Goal: Task Accomplishment & Management: Manage account settings

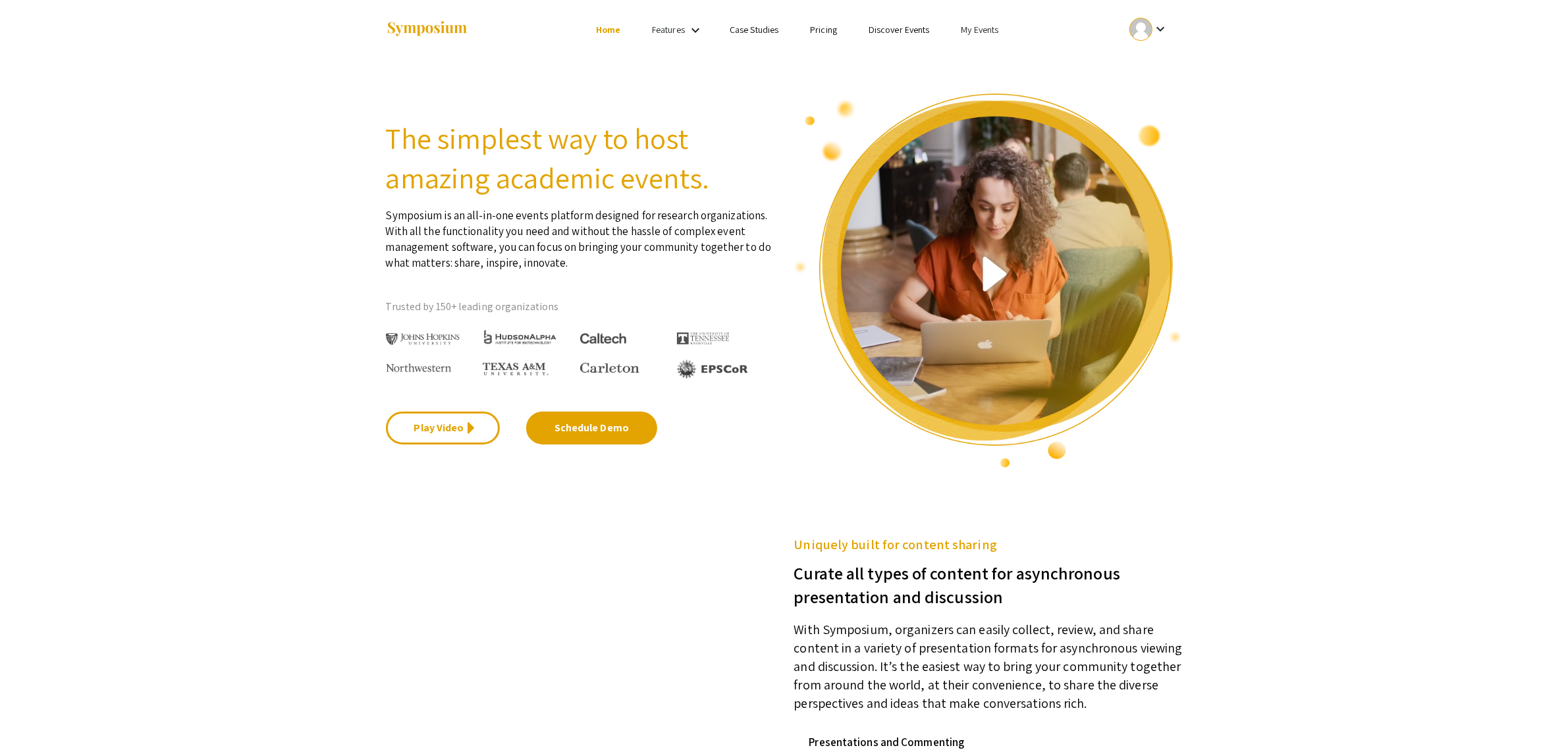
click at [971, 30] on link "My Events" at bounding box center [980, 29] width 37 height 12
click at [998, 60] on button "Events I've organized" at bounding box center [999, 59] width 113 height 32
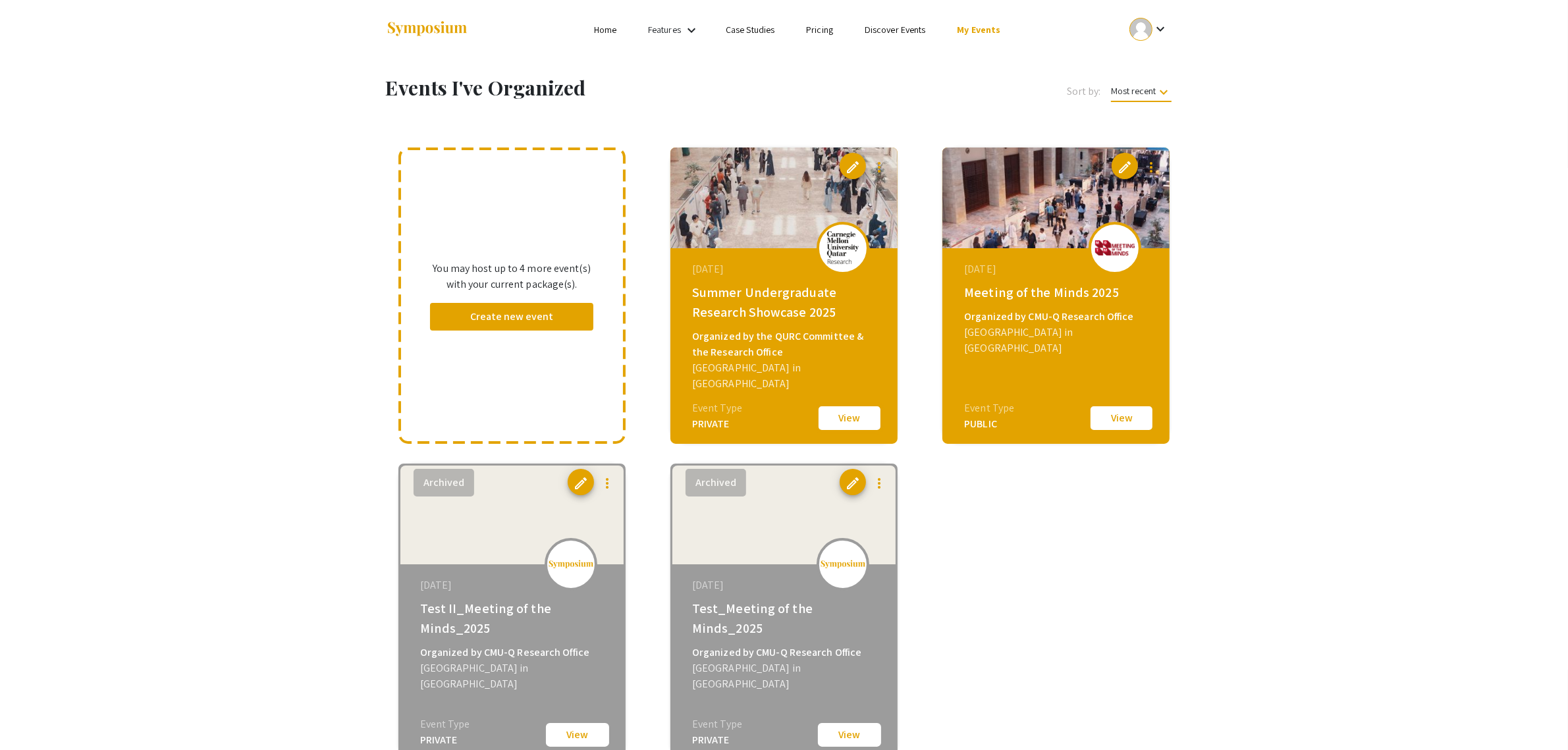
click at [838, 421] on button "View" at bounding box center [849, 418] width 66 height 28
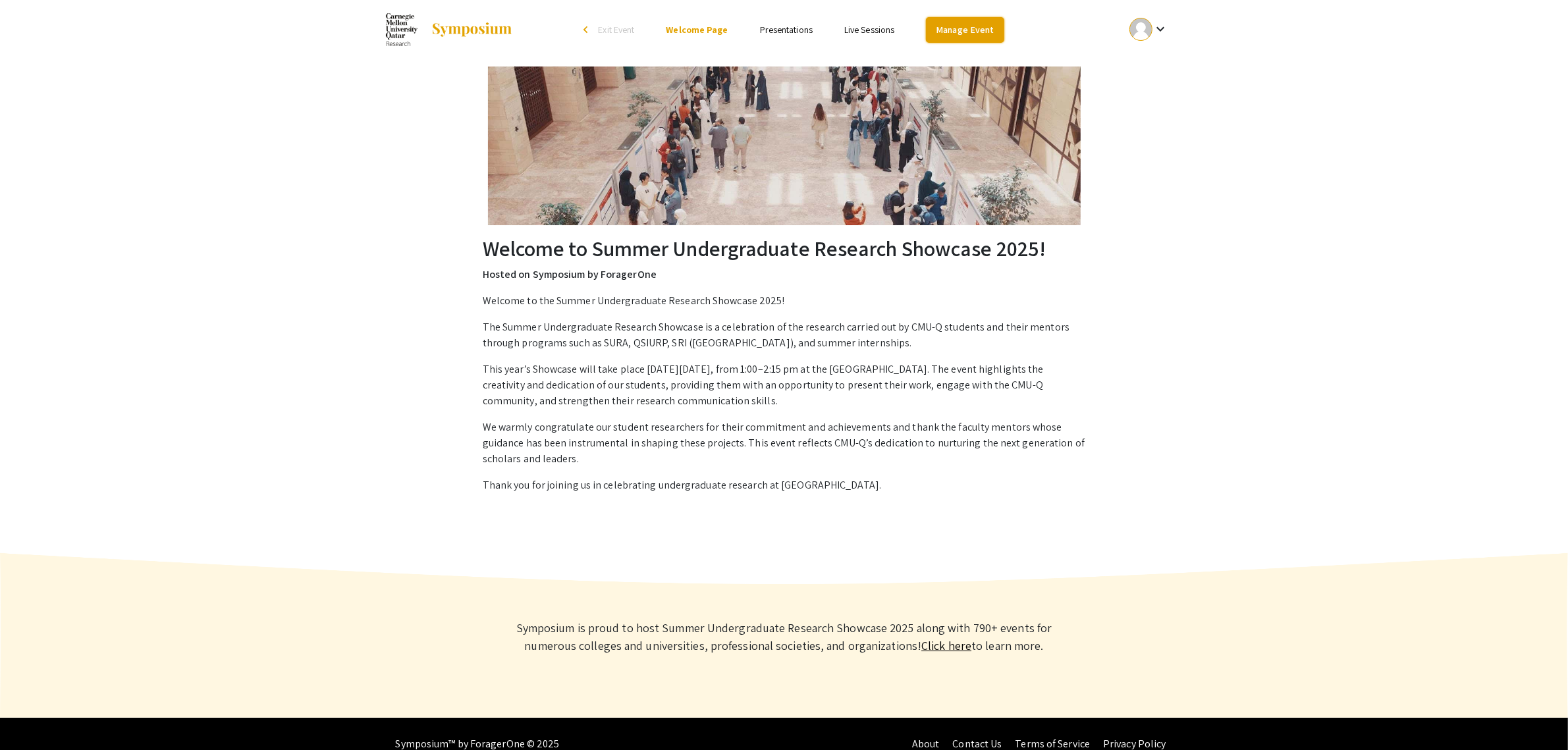
click at [984, 24] on link "Manage Event" at bounding box center [965, 30] width 78 height 26
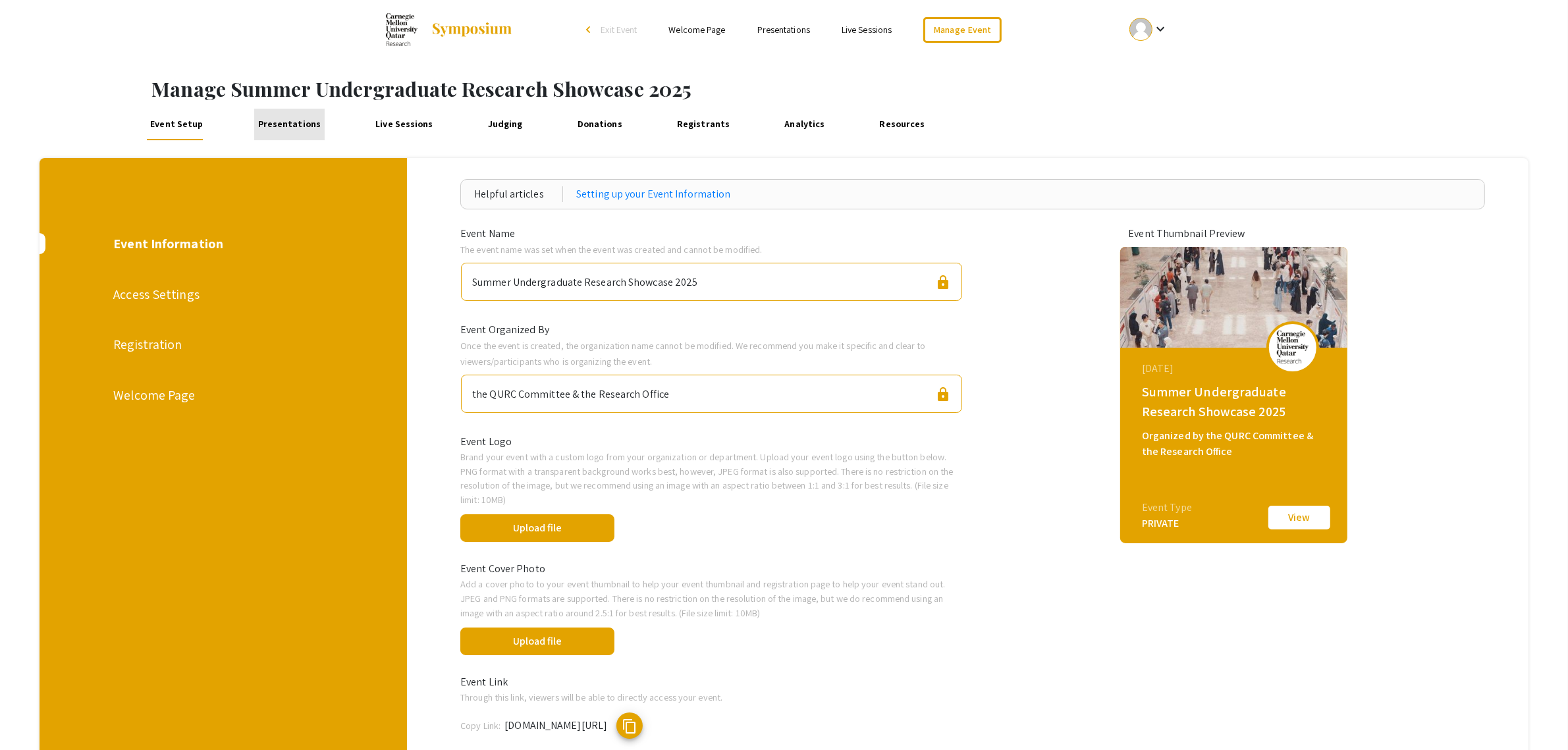
click at [296, 122] on link "Presentations" at bounding box center [289, 125] width 71 height 32
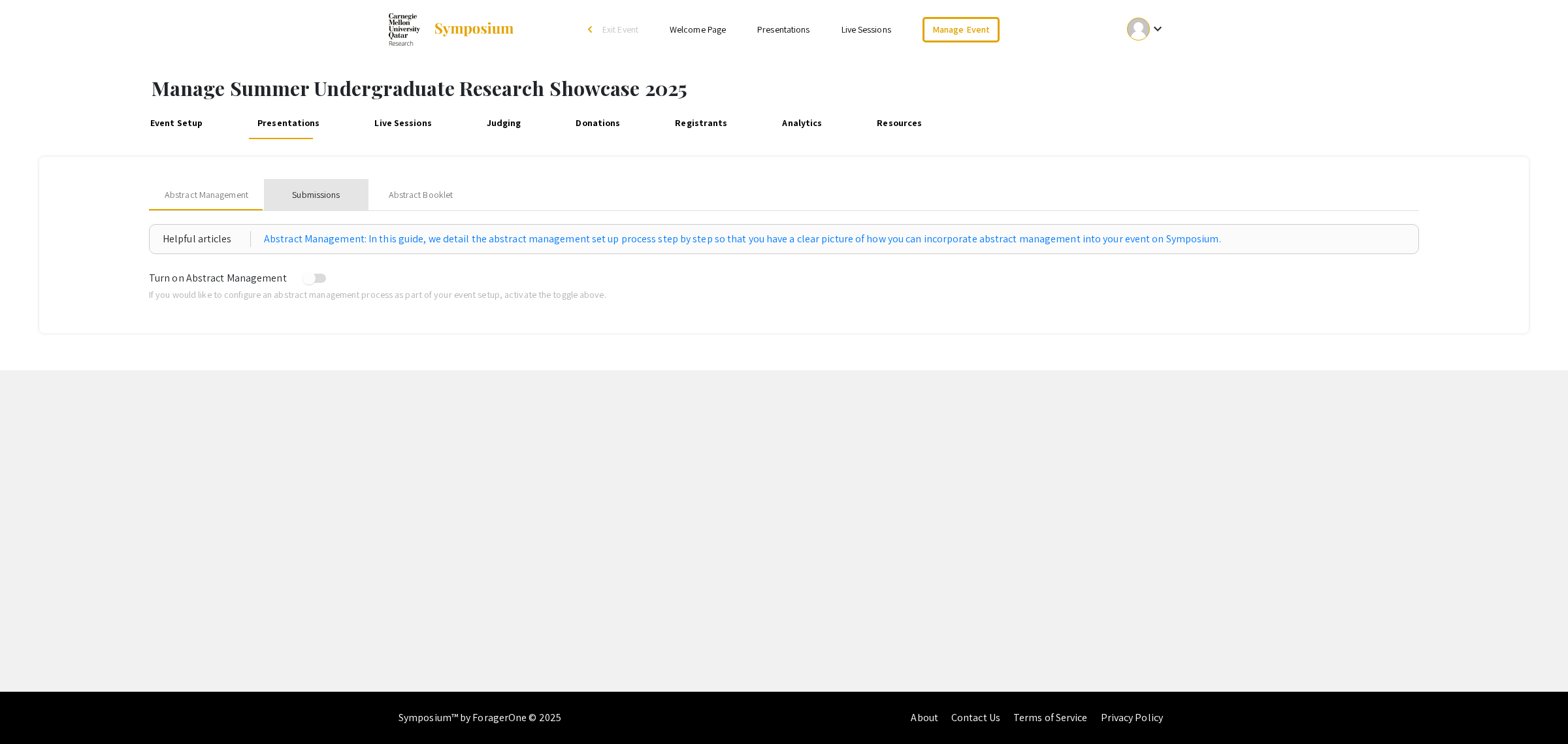
click at [314, 196] on div "Submissions" at bounding box center [315, 195] width 47 height 14
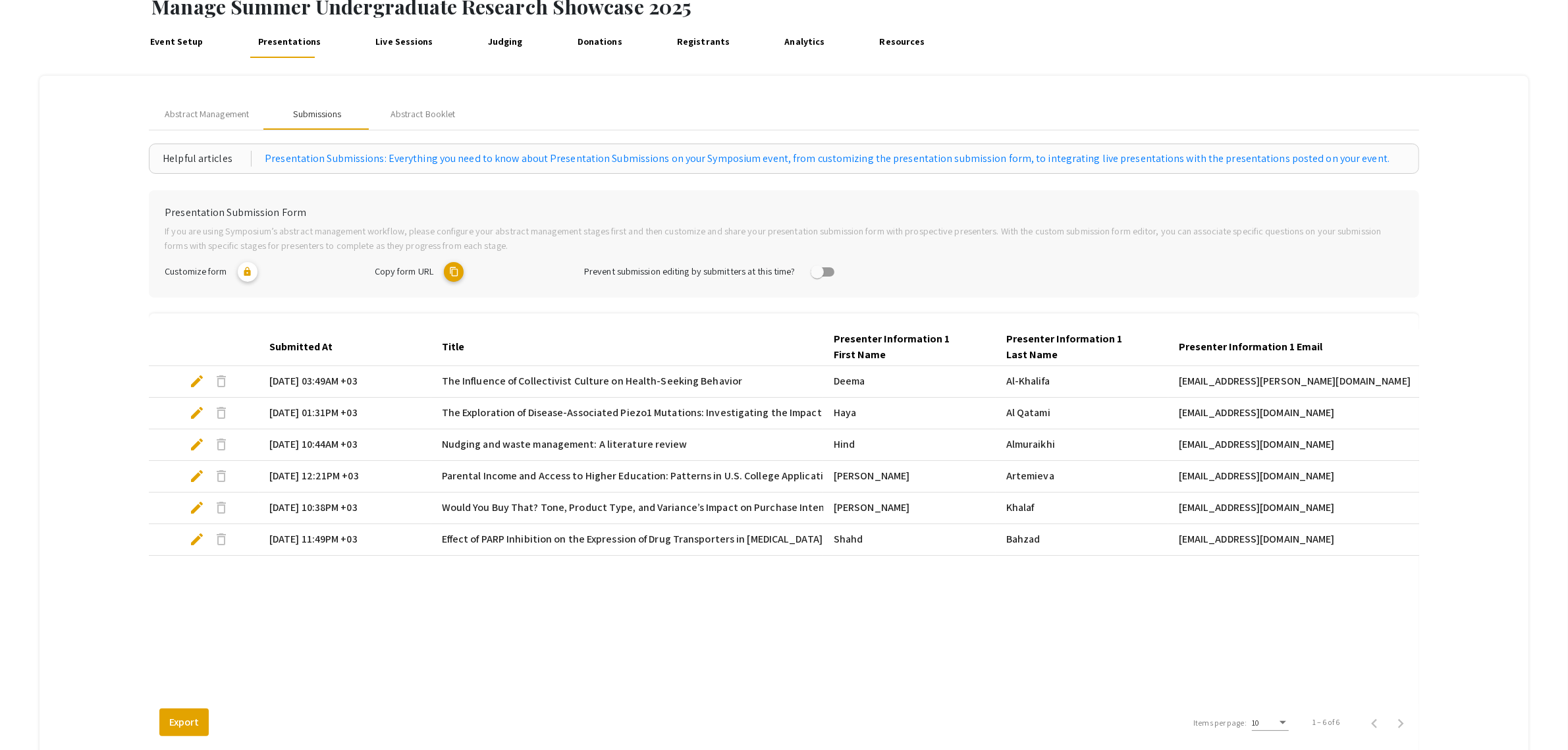
scroll to position [201, 0]
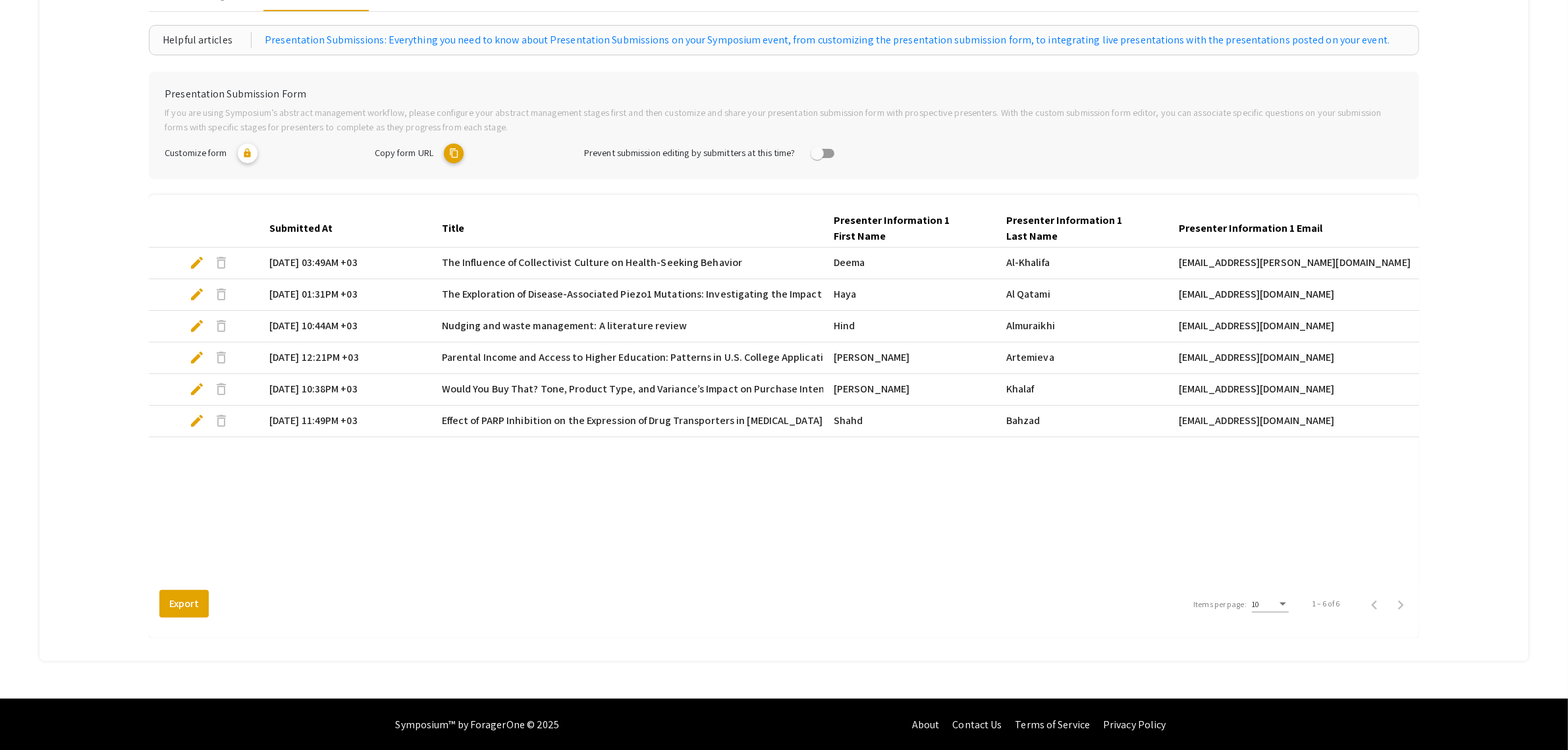
click at [671, 531] on div "Submitted At Title Presenter Information 1 First Name Presenter Information 1 L…" at bounding box center [784, 398] width 1270 height 375
